Goal: Find specific page/section: Find specific page/section

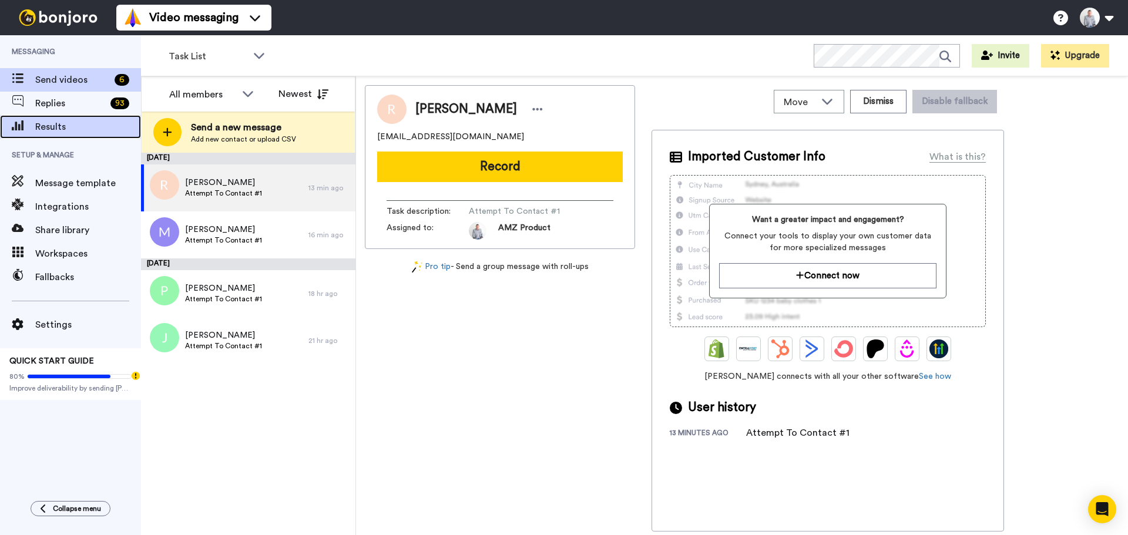
click at [52, 133] on span "Results" at bounding box center [88, 127] width 106 height 14
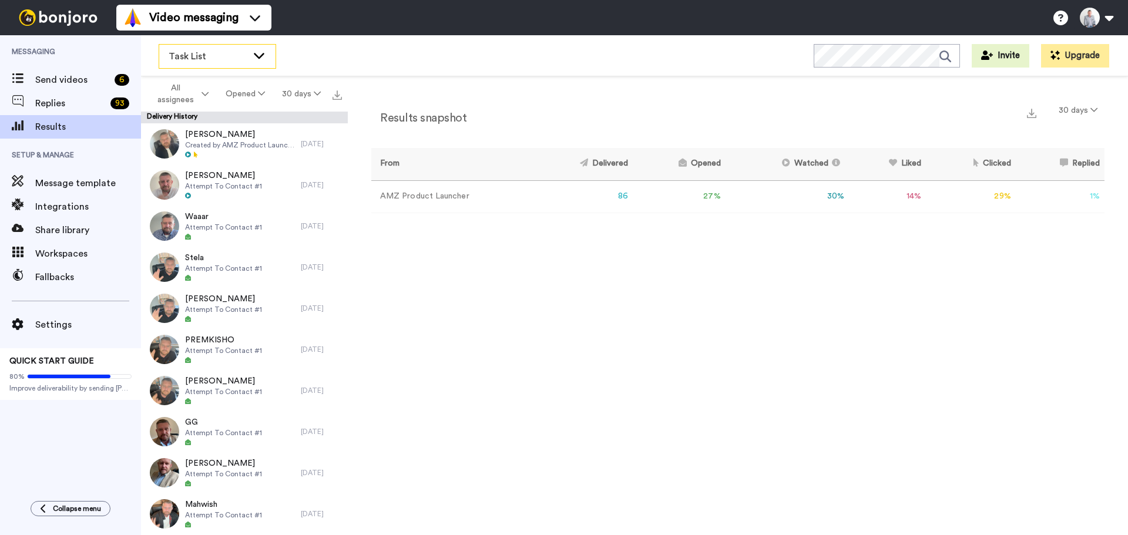
click at [257, 62] on div "Task List" at bounding box center [217, 57] width 116 height 24
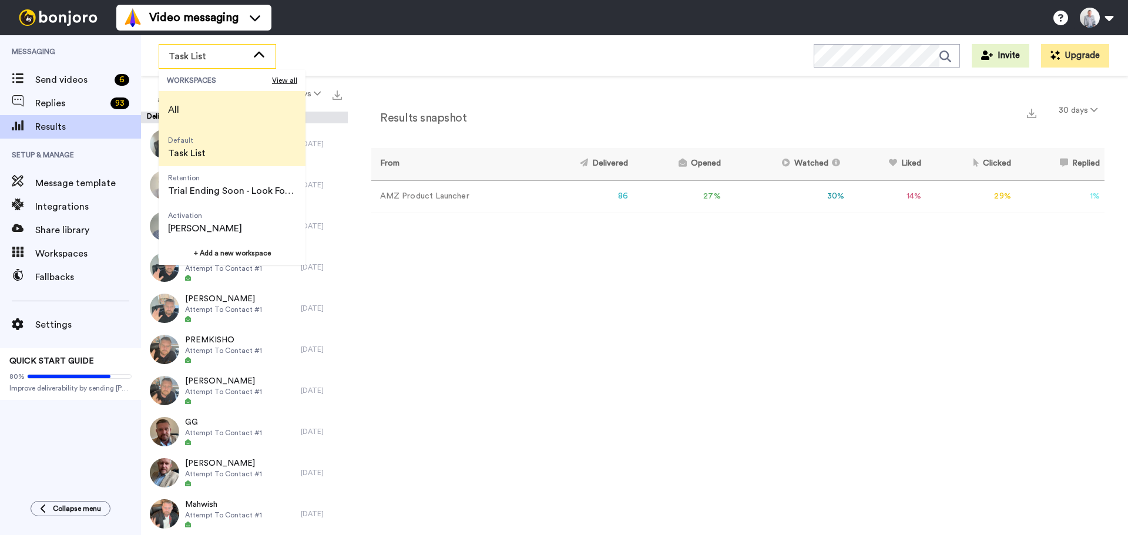
click at [235, 104] on li "All" at bounding box center [232, 110] width 147 height 38
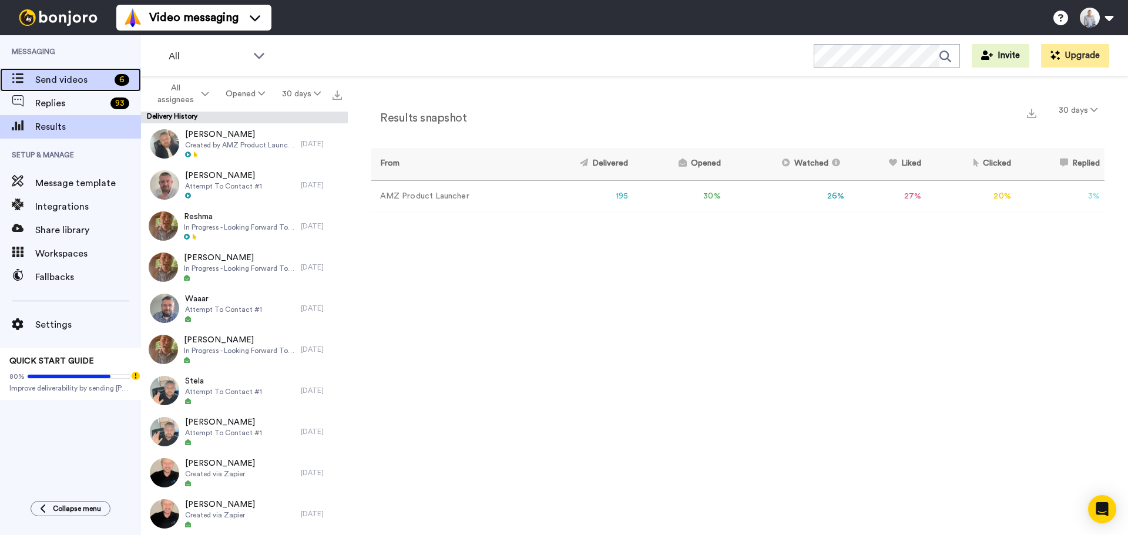
click at [56, 83] on span "Send videos" at bounding box center [72, 80] width 75 height 14
